Goal: Check status: Check status

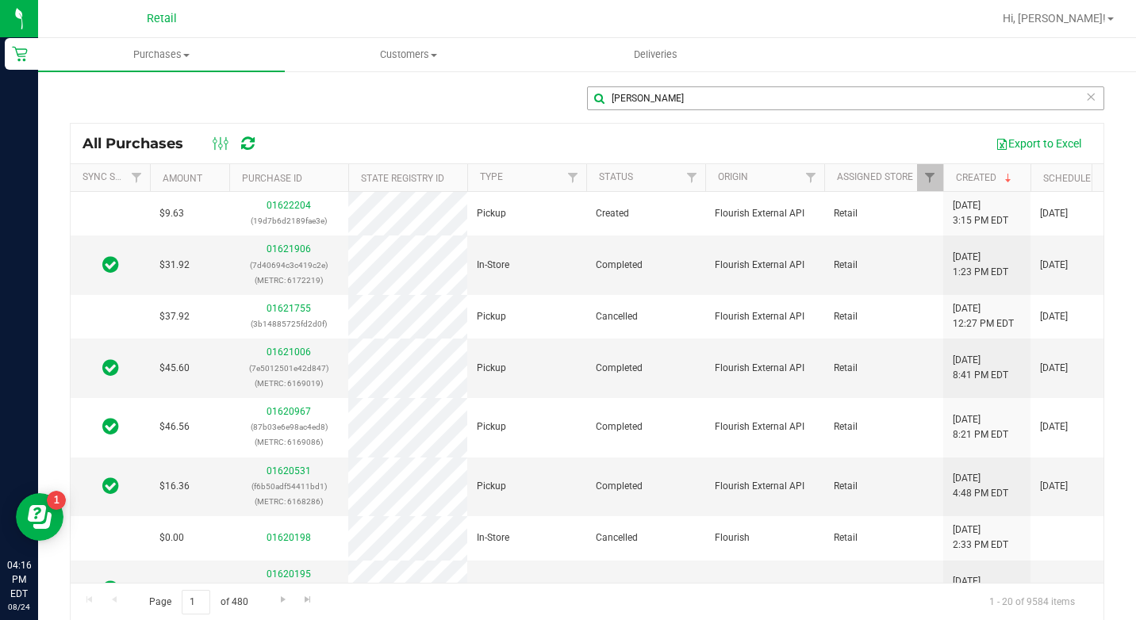
click at [626, 92] on input "[PERSON_NAME]" at bounding box center [845, 98] width 517 height 24
click at [626, 94] on input "[PERSON_NAME]" at bounding box center [845, 98] width 517 height 24
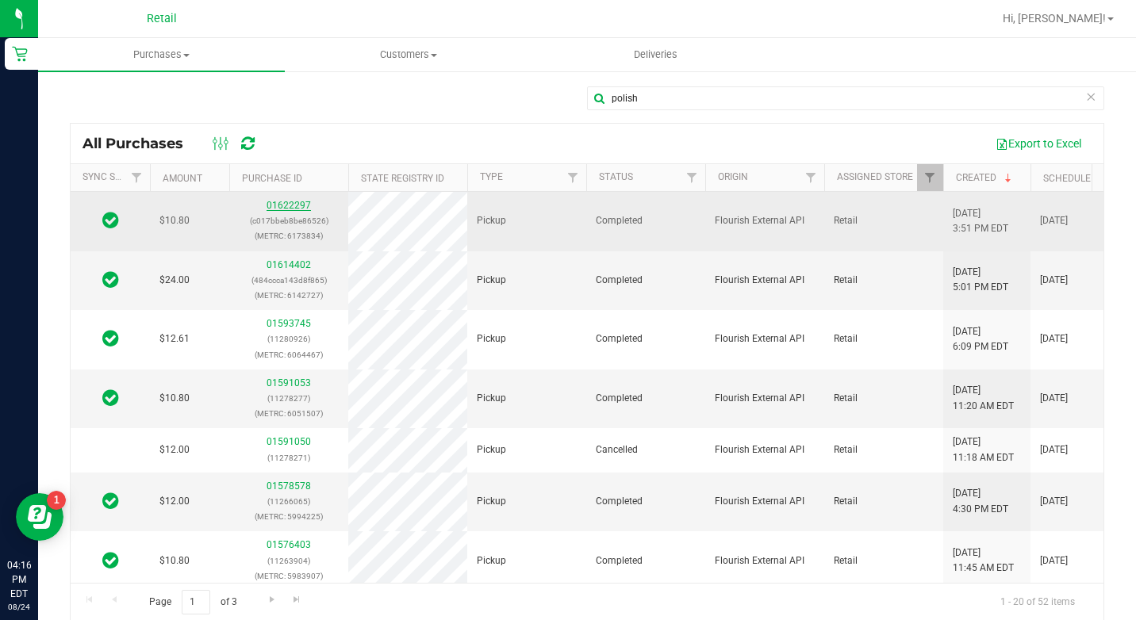
type input "polish"
click at [298, 206] on link "01622297" at bounding box center [289, 205] width 44 height 11
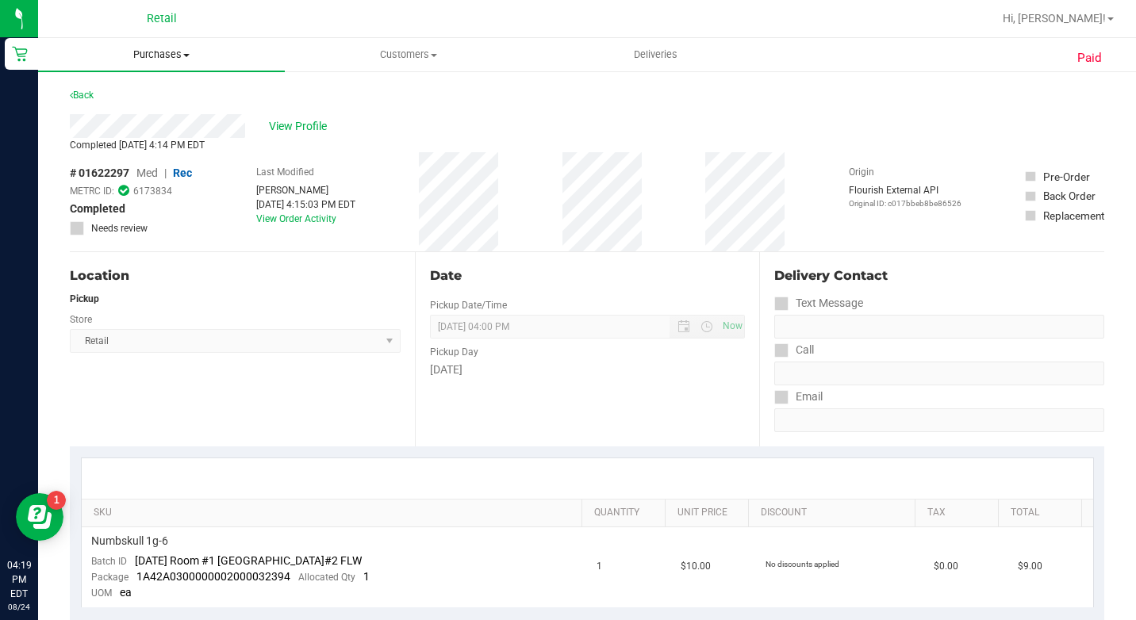
drag, startPoint x: 149, startPoint y: 50, endPoint x: 154, endPoint y: 59, distance: 9.9
click at [149, 50] on span "Purchases" at bounding box center [161, 55] width 247 height 14
click at [171, 133] on li "All purchases" at bounding box center [161, 134] width 247 height 19
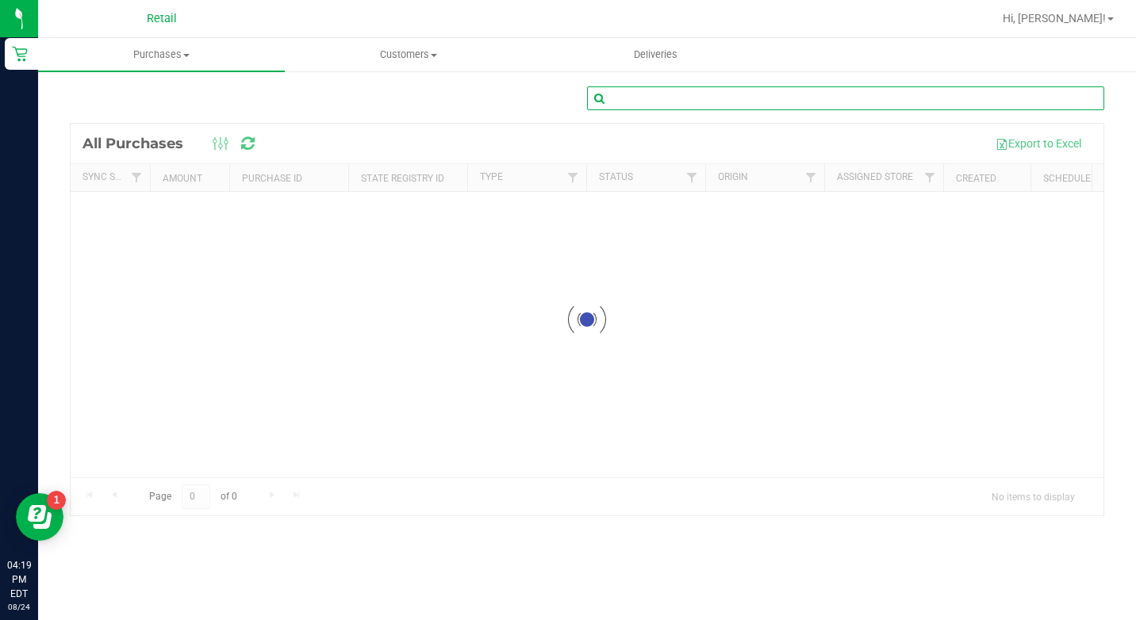
click at [801, 99] on input "text" at bounding box center [845, 98] width 517 height 24
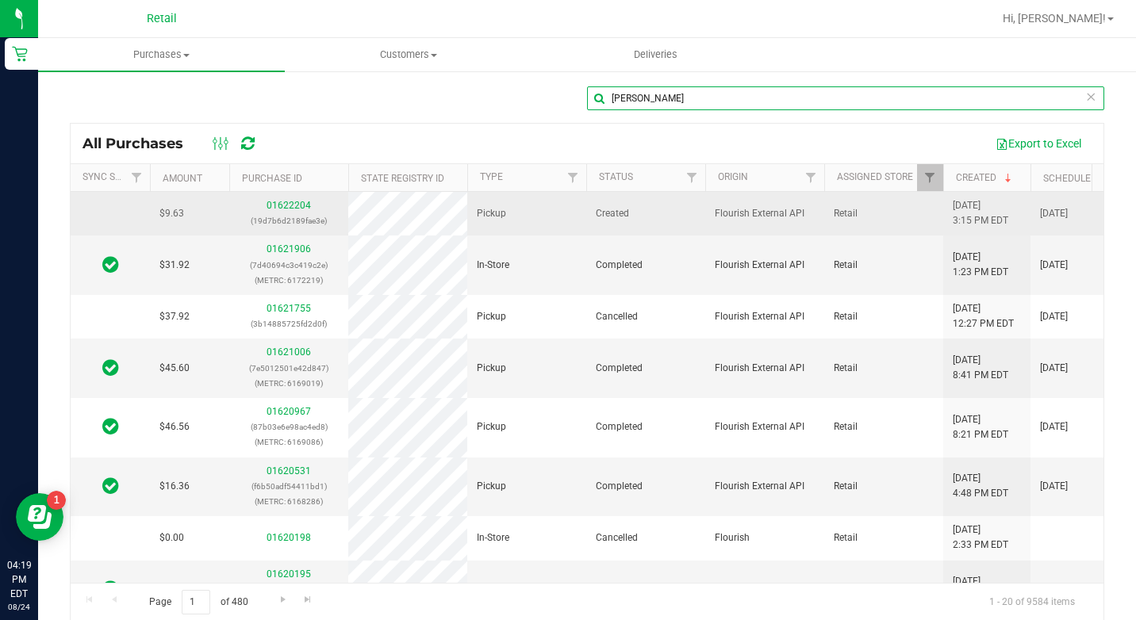
type input "[PERSON_NAME]"
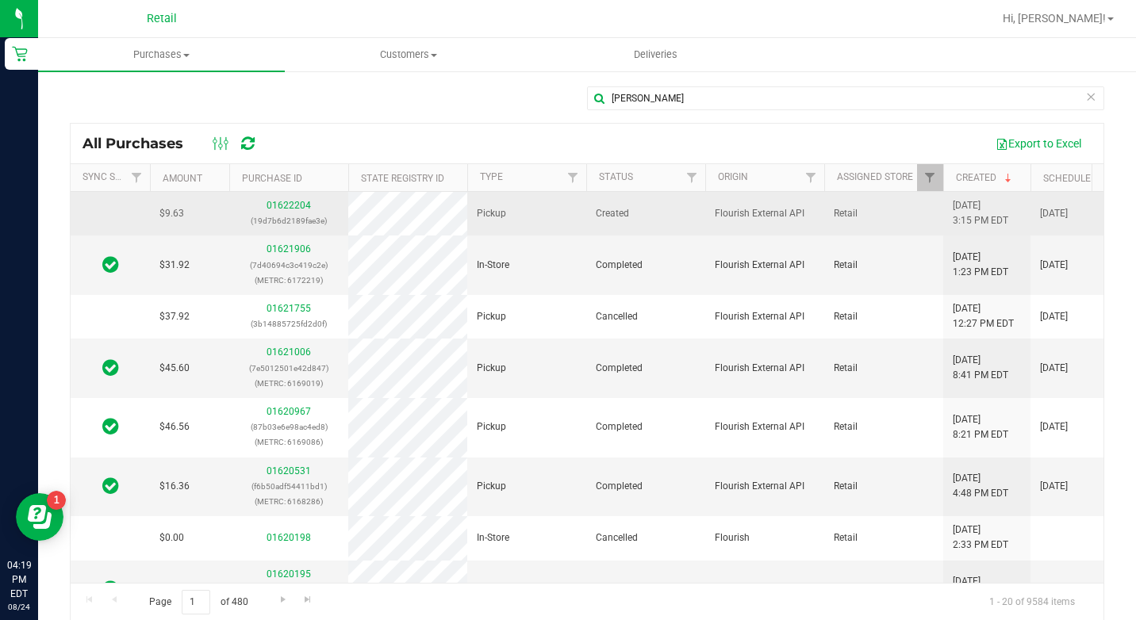
click at [282, 212] on div "01622204 (19d7b6d2189fae3e)" at bounding box center [289, 213] width 100 height 30
click at [290, 206] on link "01622204" at bounding box center [289, 205] width 44 height 11
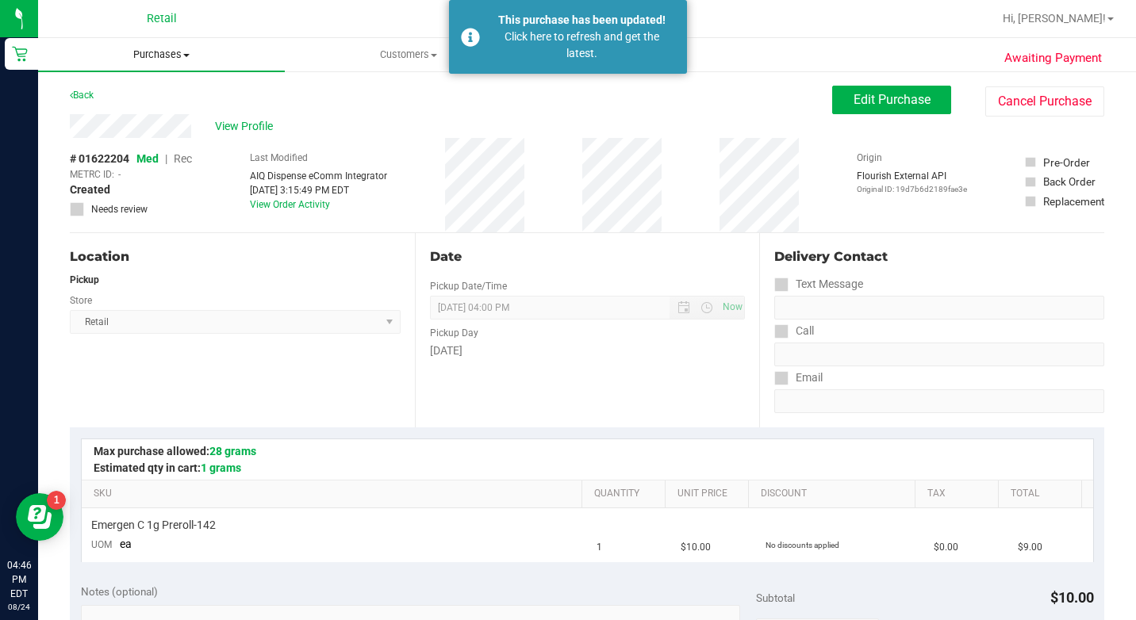
click at [172, 56] on span "Purchases" at bounding box center [161, 55] width 247 height 14
click at [149, 133] on span "All purchases" at bounding box center [94, 133] width 113 height 13
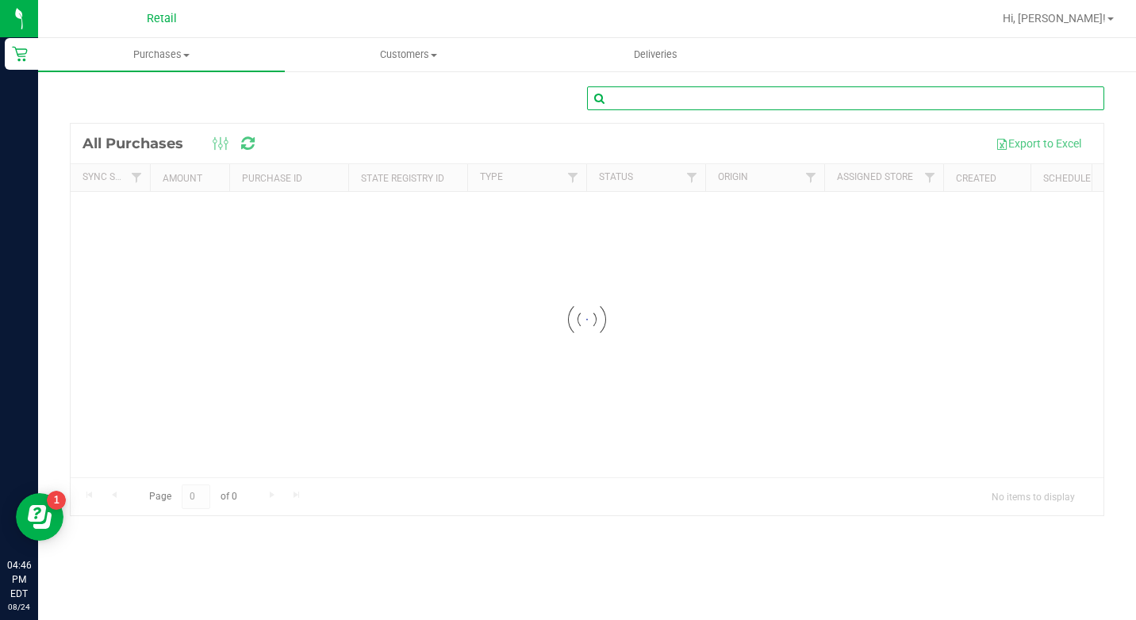
click at [664, 102] on input "text" at bounding box center [845, 98] width 517 height 24
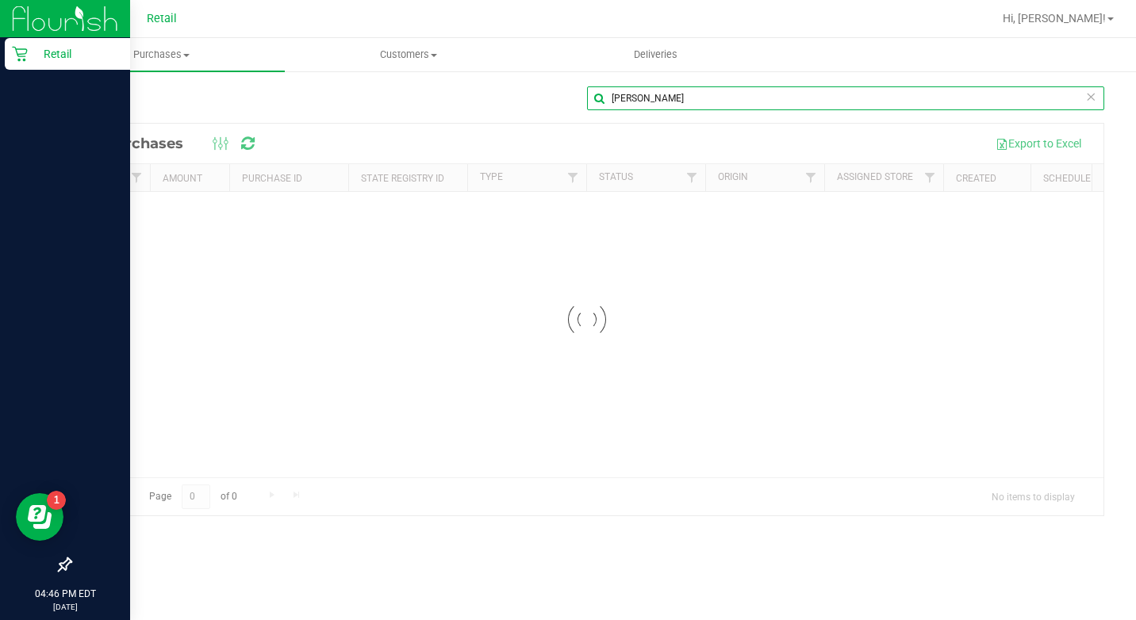
type input "[PERSON_NAME]"
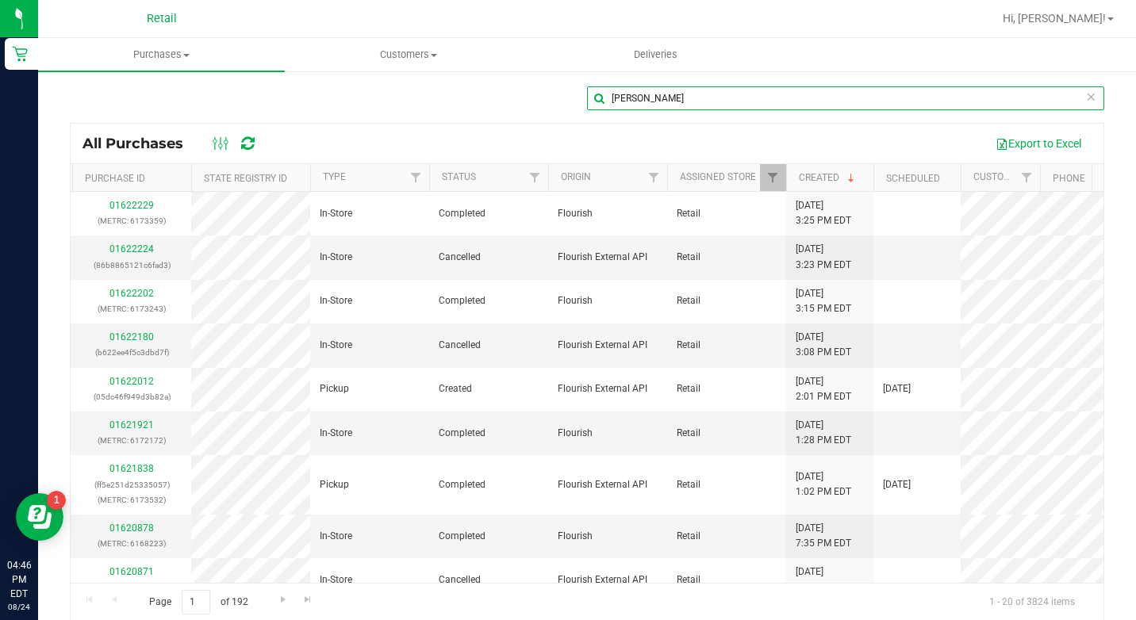
scroll to position [0, 126]
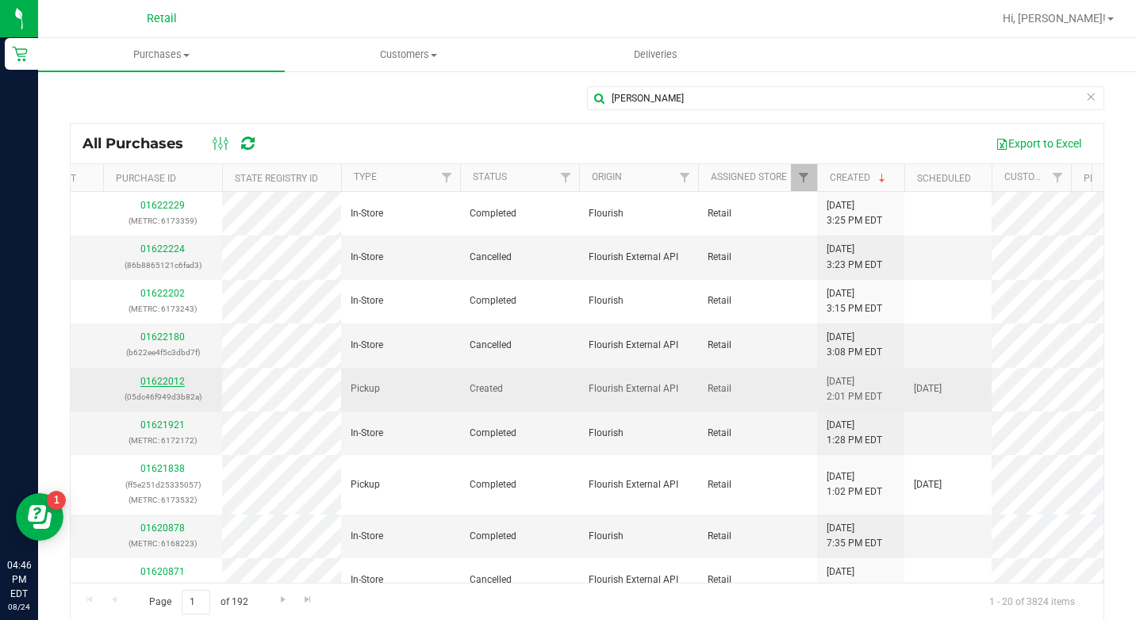
click at [178, 382] on link "01622012" at bounding box center [162, 381] width 44 height 11
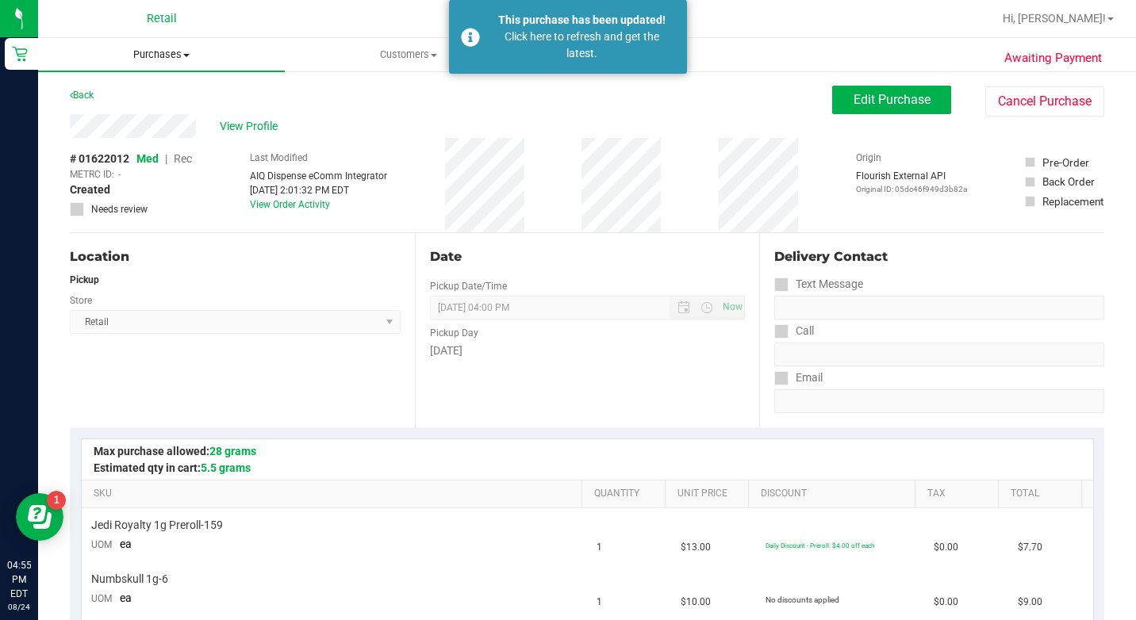
click at [174, 50] on span "Purchases" at bounding box center [161, 55] width 247 height 14
click at [204, 133] on li "All purchases" at bounding box center [161, 134] width 247 height 19
